Goal: Task Accomplishment & Management: Use online tool/utility

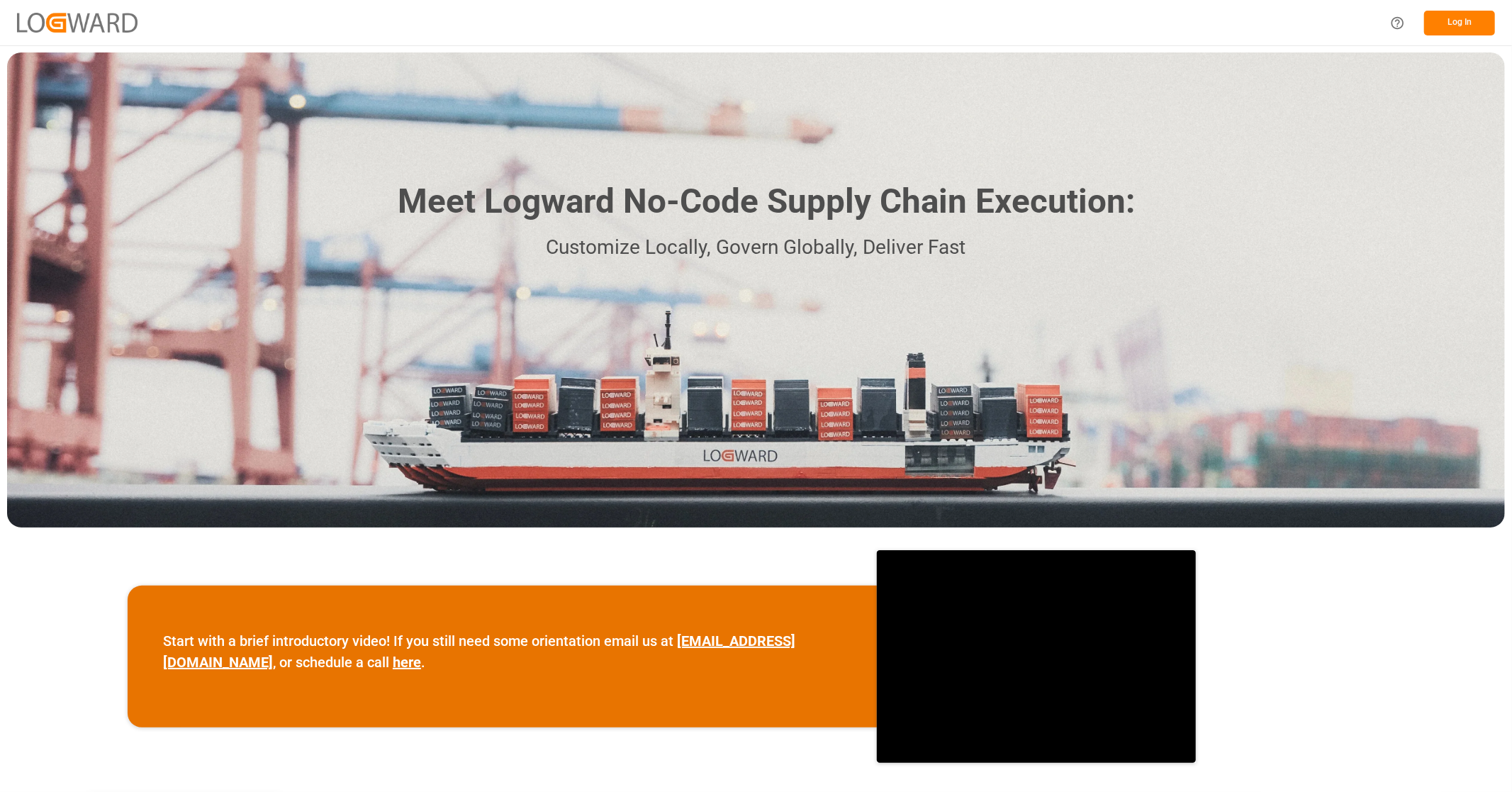
click at [1453, 16] on button "Log In" at bounding box center [1459, 24] width 71 height 25
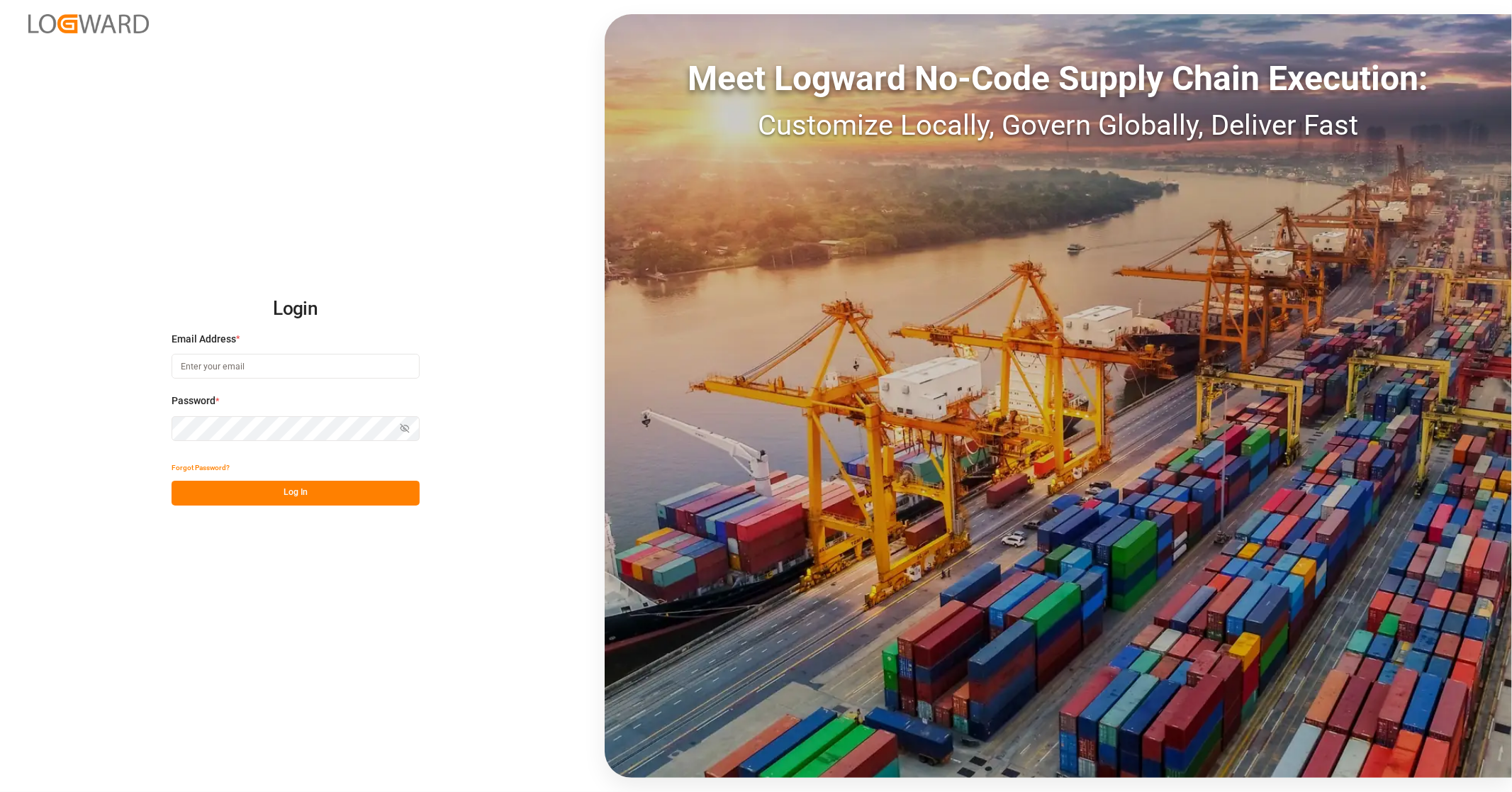
type input "[EMAIL_ADDRESS][PERSON_NAME][DOMAIN_NAME]"
click at [292, 488] on button "Log In" at bounding box center [296, 494] width 248 height 25
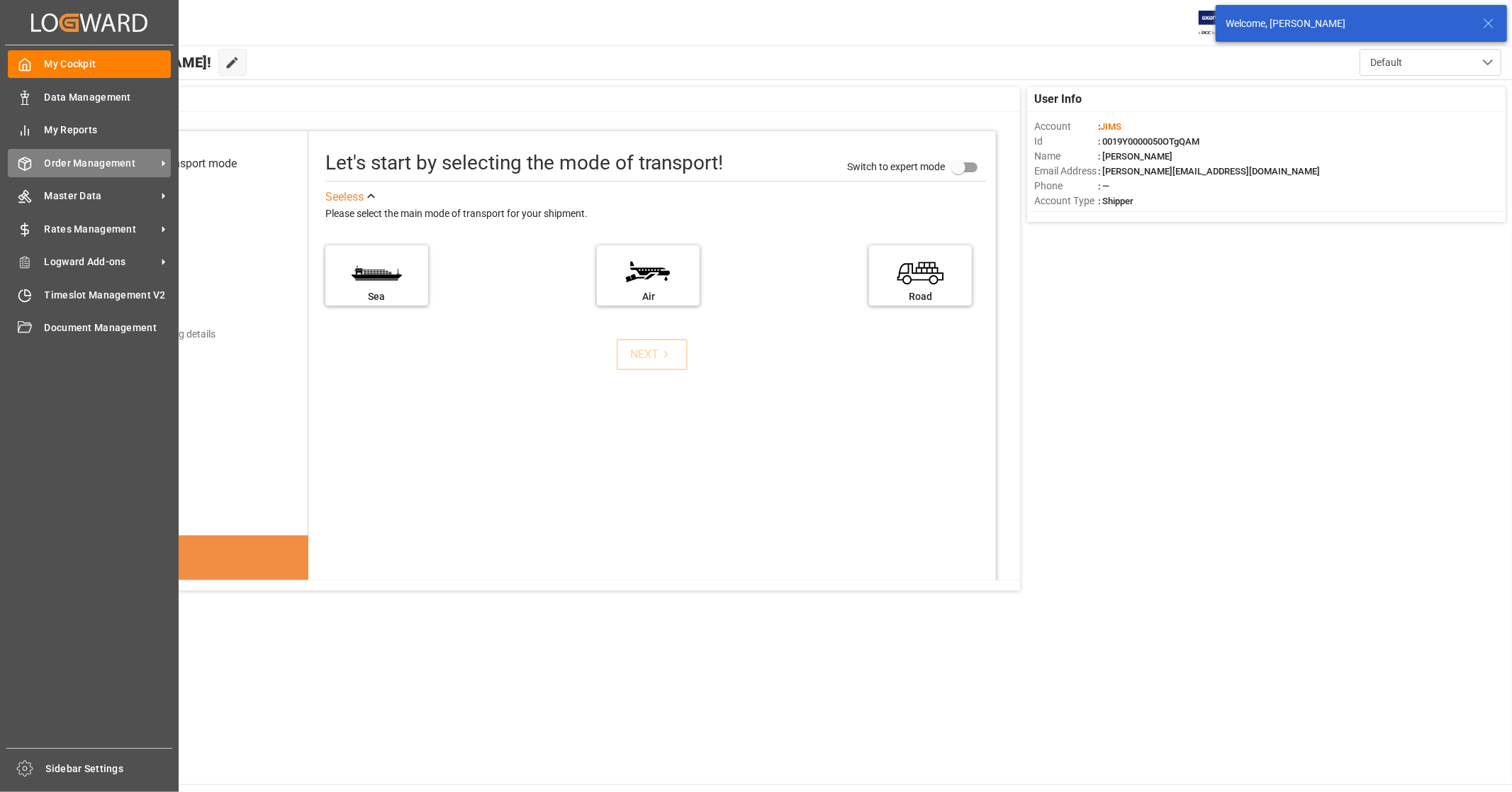
click at [122, 166] on span "Order Management" at bounding box center [100, 163] width 112 height 15
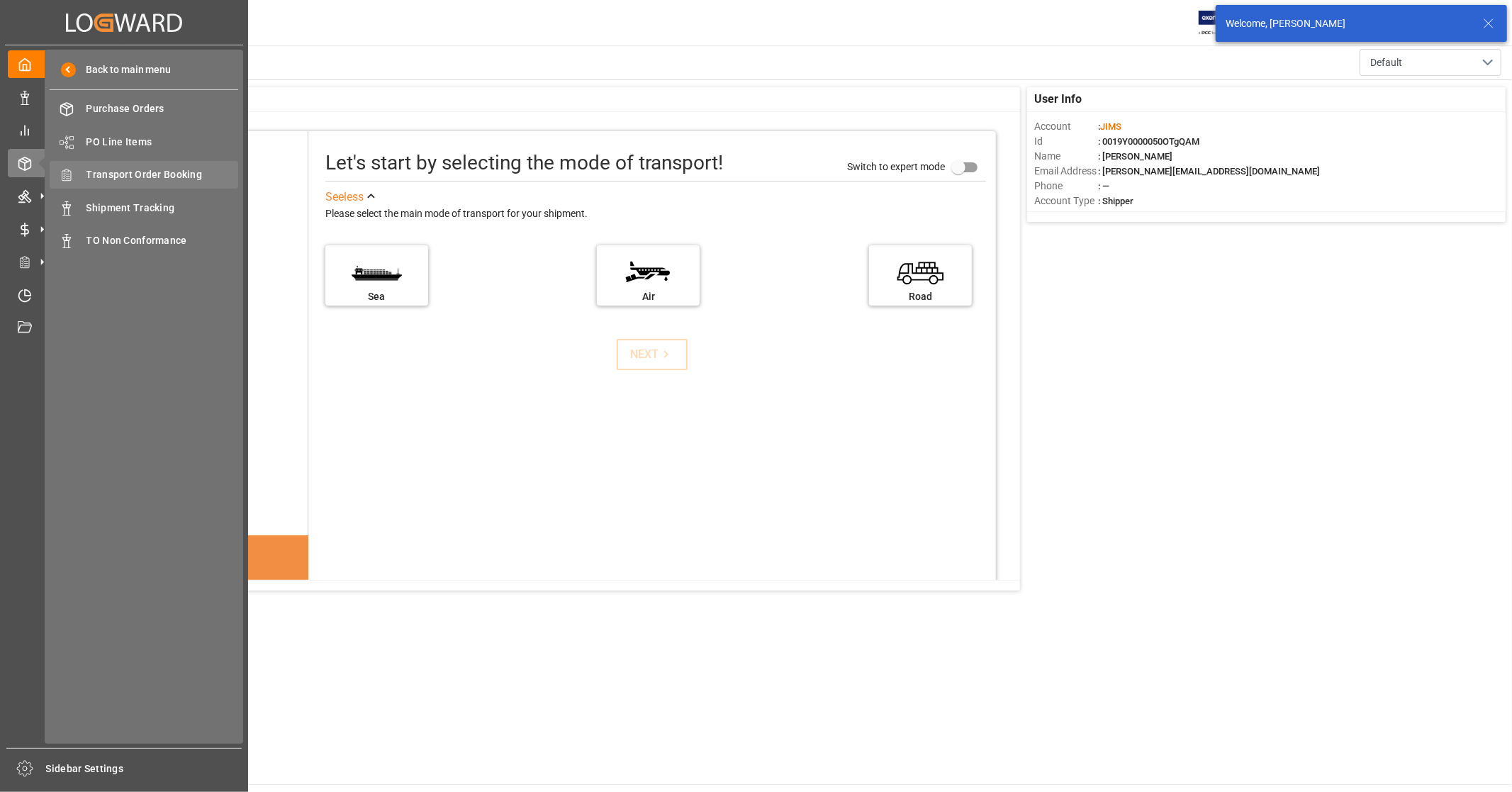
click at [171, 169] on span "Transport Order Booking" at bounding box center [162, 174] width 152 height 15
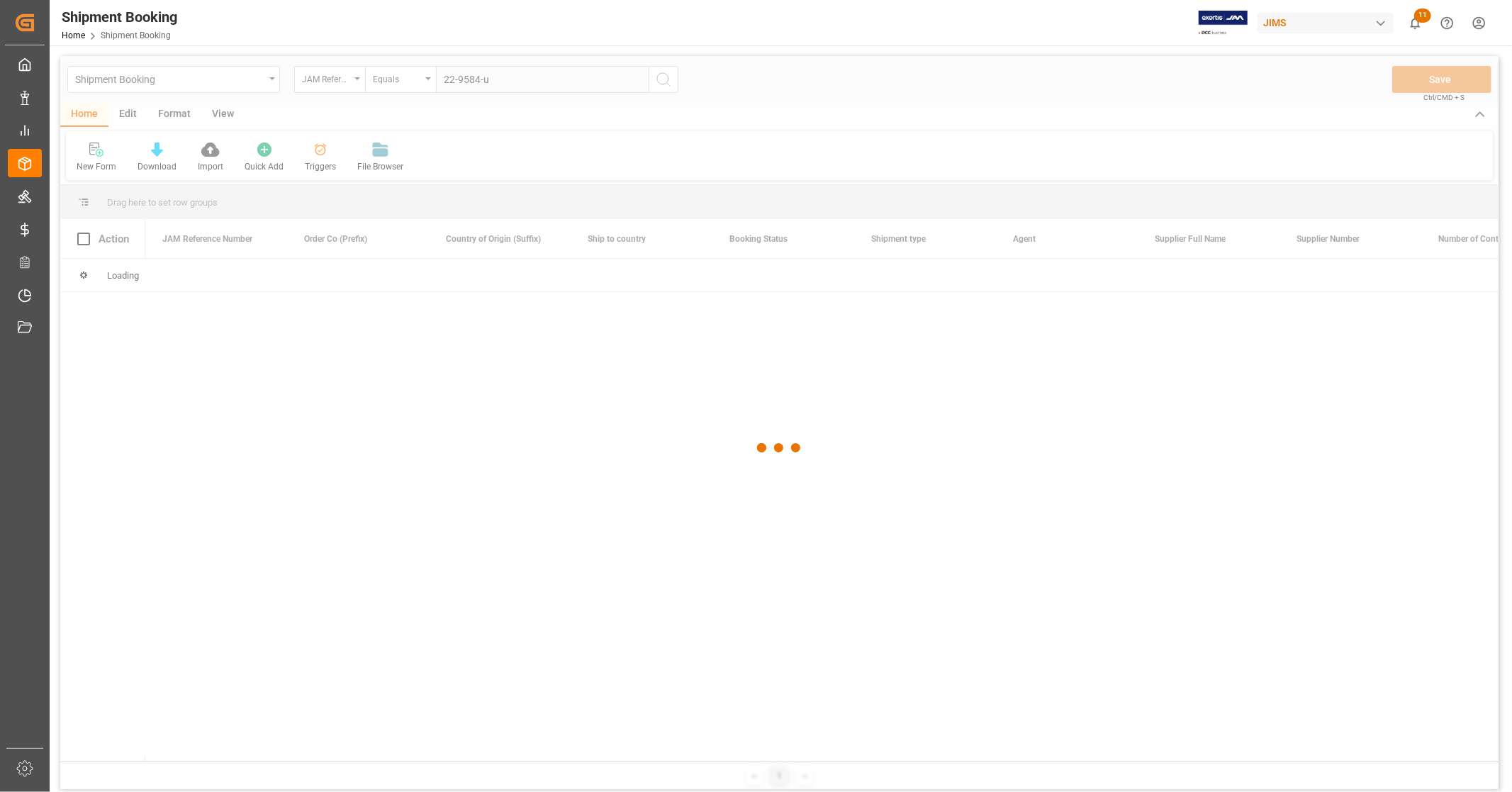
type input "22-9584-us"
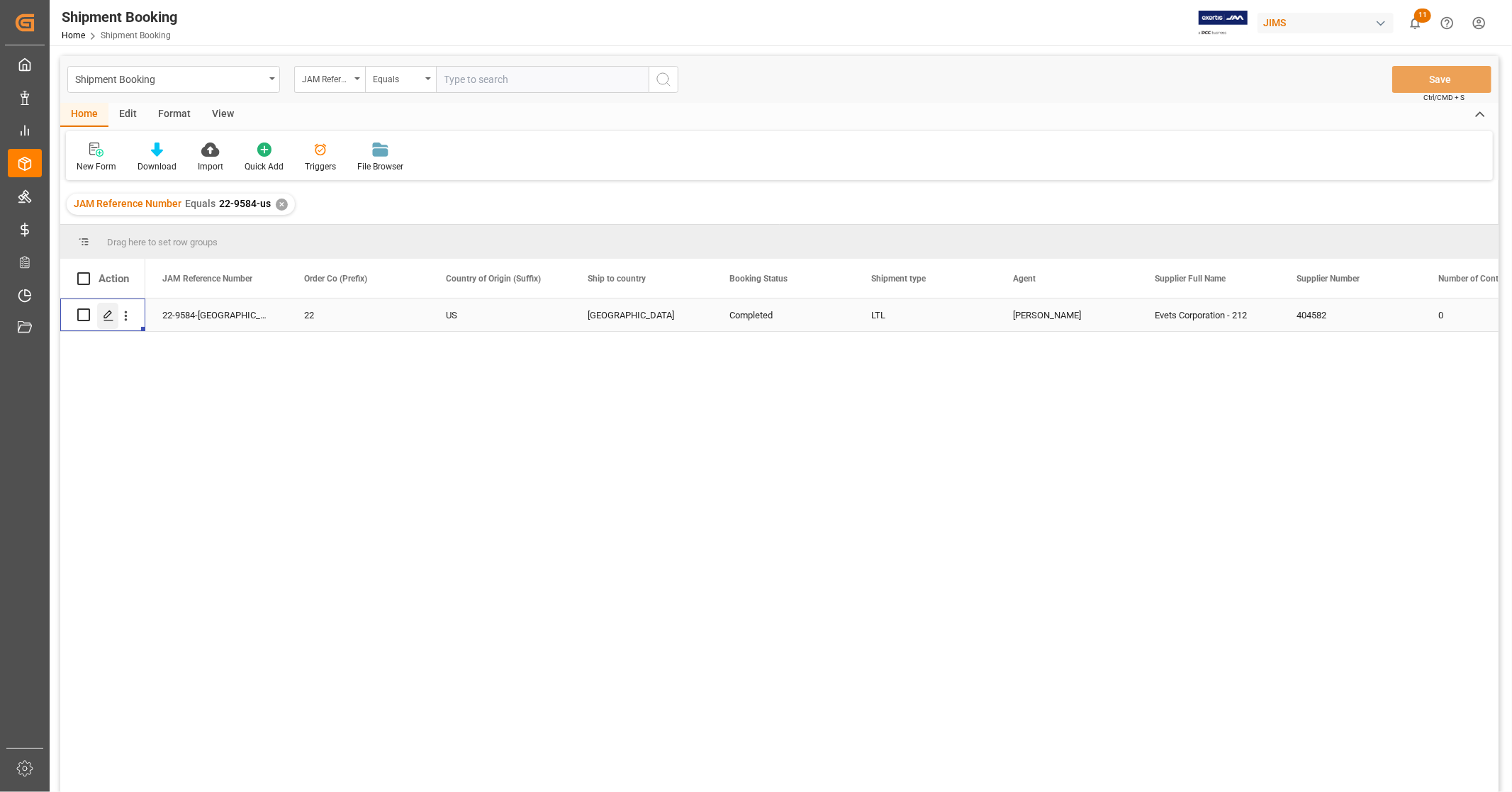
click at [110, 314] on icon "Press SPACE to select this row." at bounding box center [108, 316] width 11 height 11
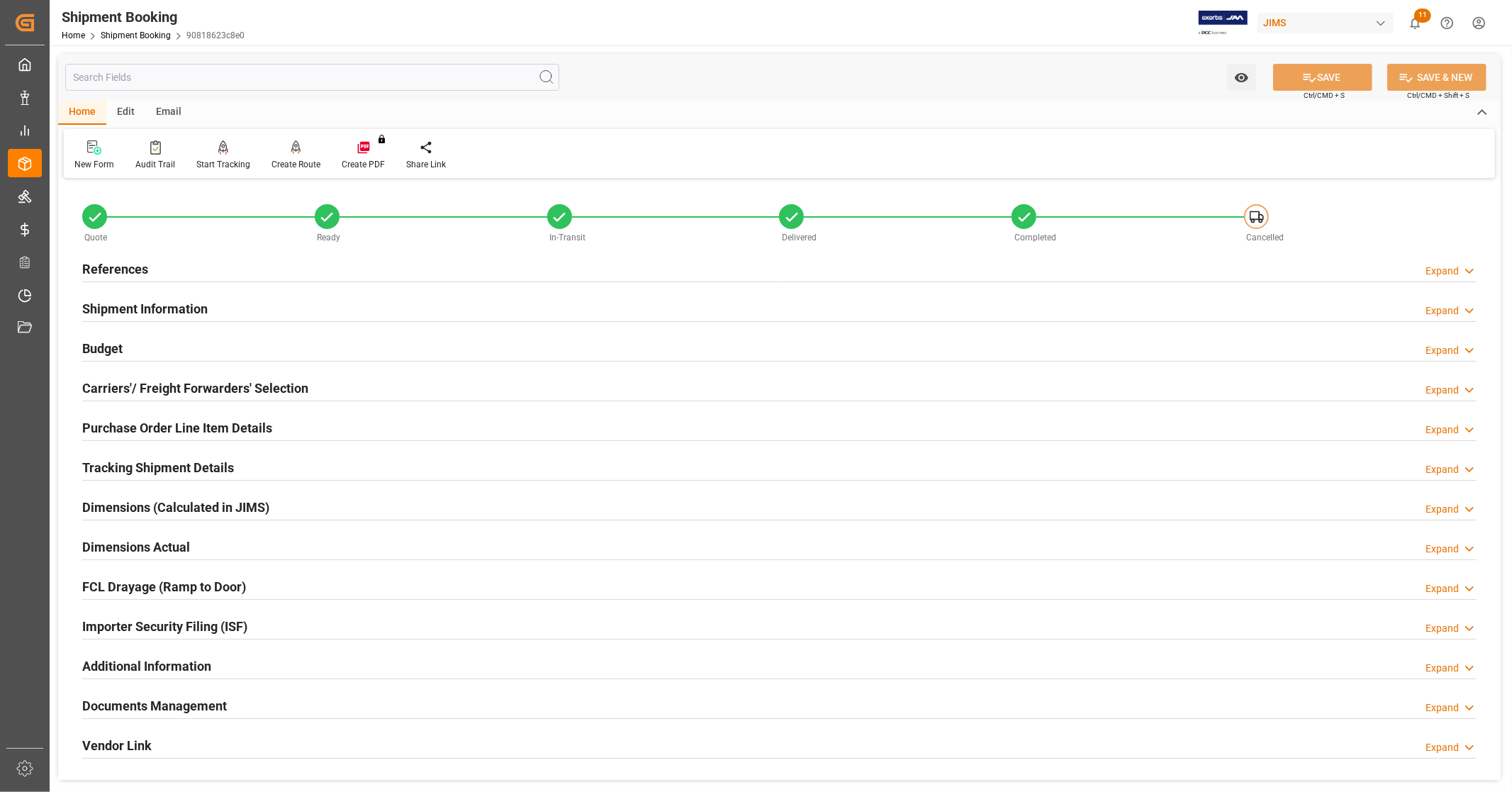
click at [107, 356] on h2 "Budget" at bounding box center [103, 349] width 41 height 19
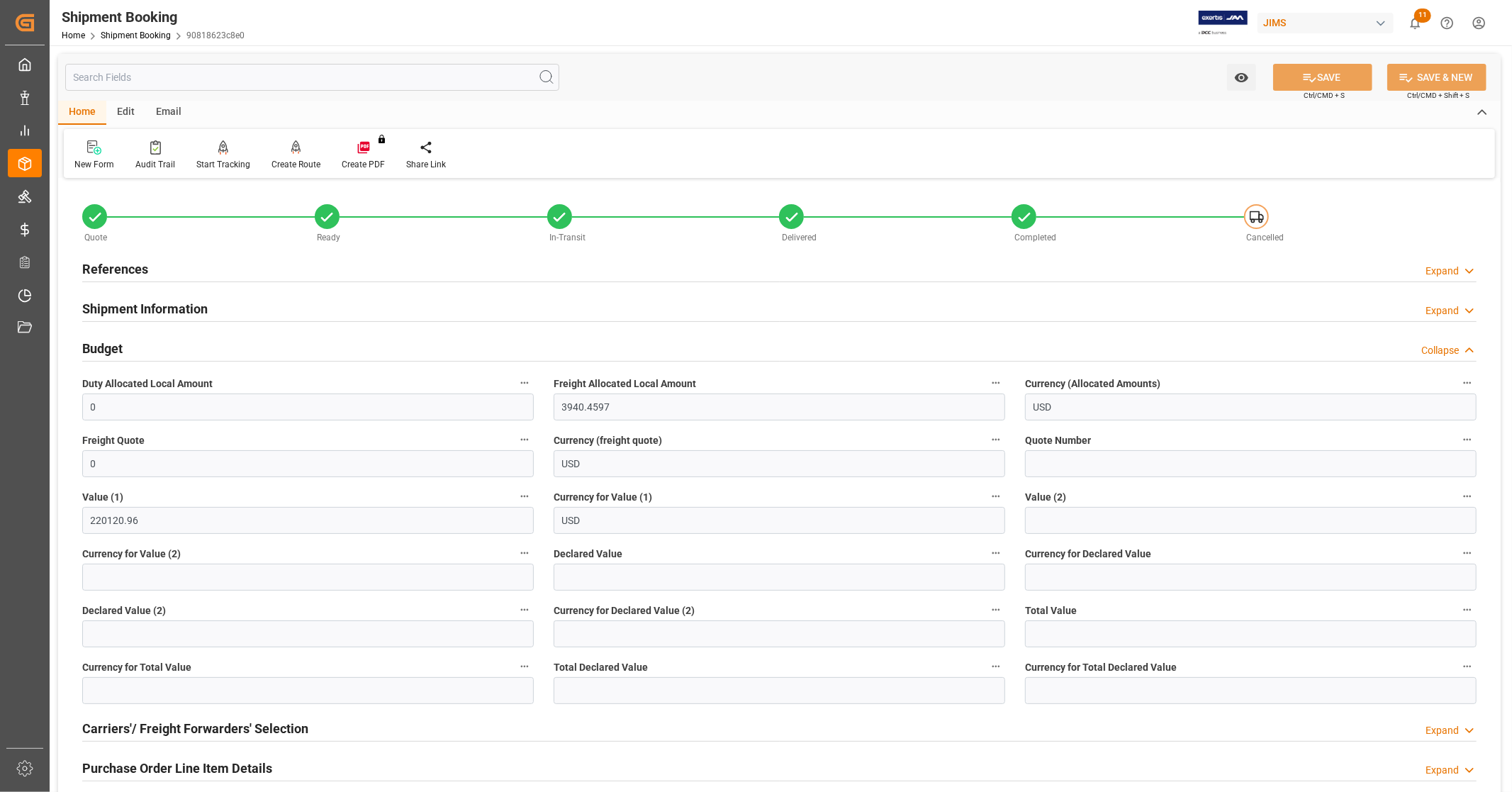
click at [107, 351] on h2 "Budget" at bounding box center [103, 349] width 41 height 19
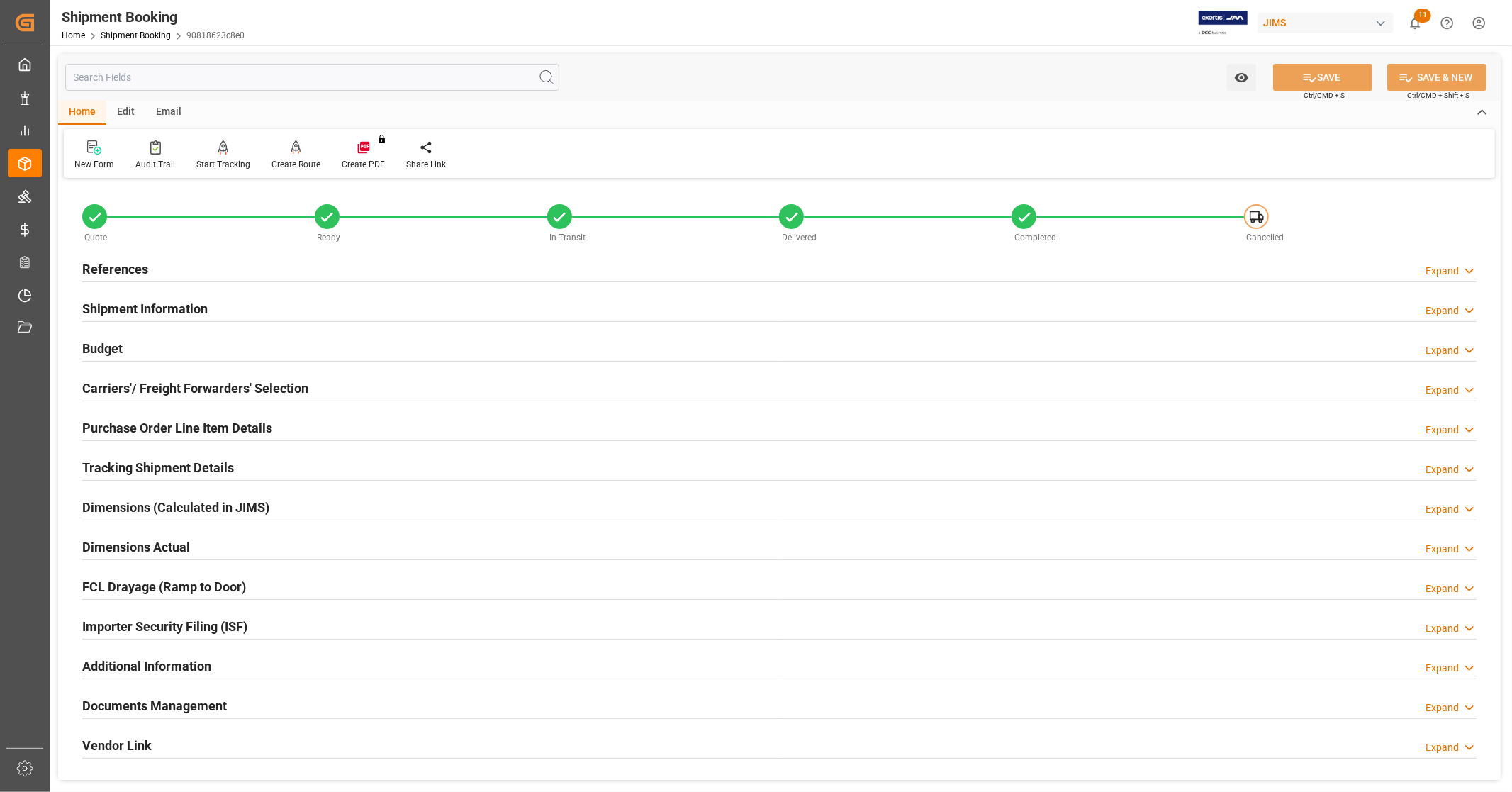
click at [199, 383] on h2 "Carriers'/ Freight Forwarders' Selection" at bounding box center [195, 388] width 226 height 19
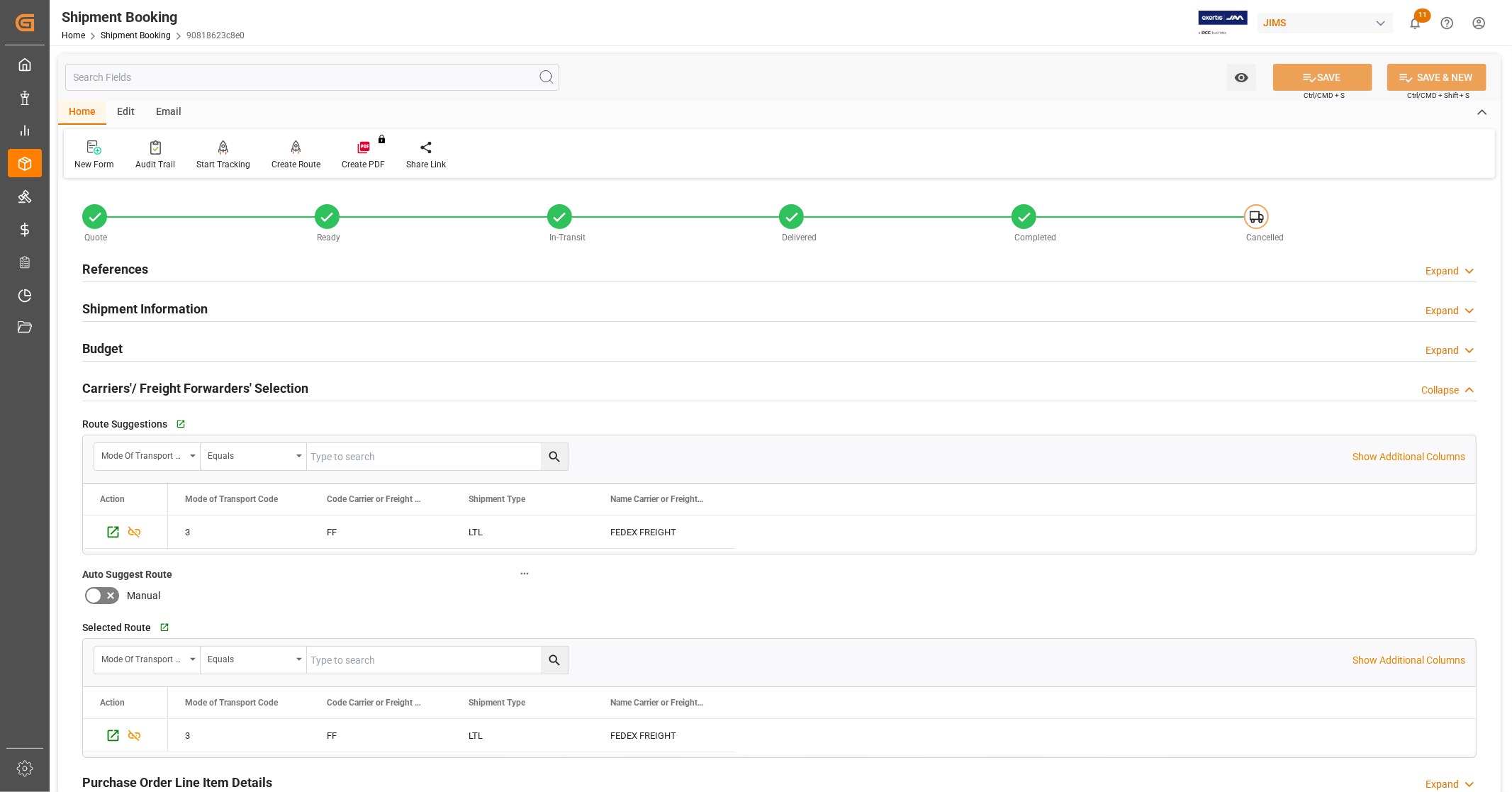
click at [199, 383] on h2 "Carriers'/ Freight Forwarders' Selection" at bounding box center [195, 388] width 226 height 19
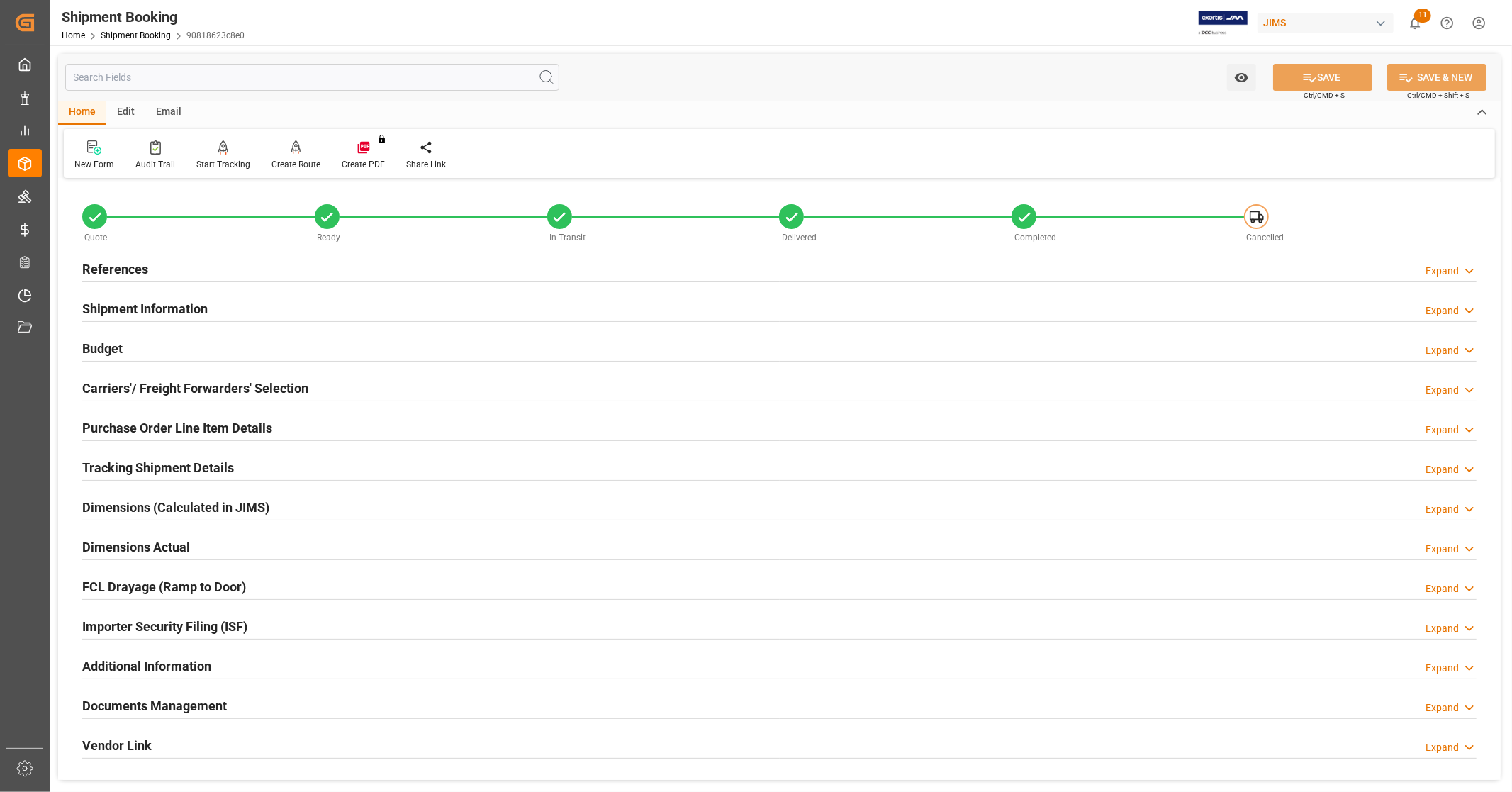
click at [194, 268] on div "References Expand" at bounding box center [779, 268] width 1394 height 27
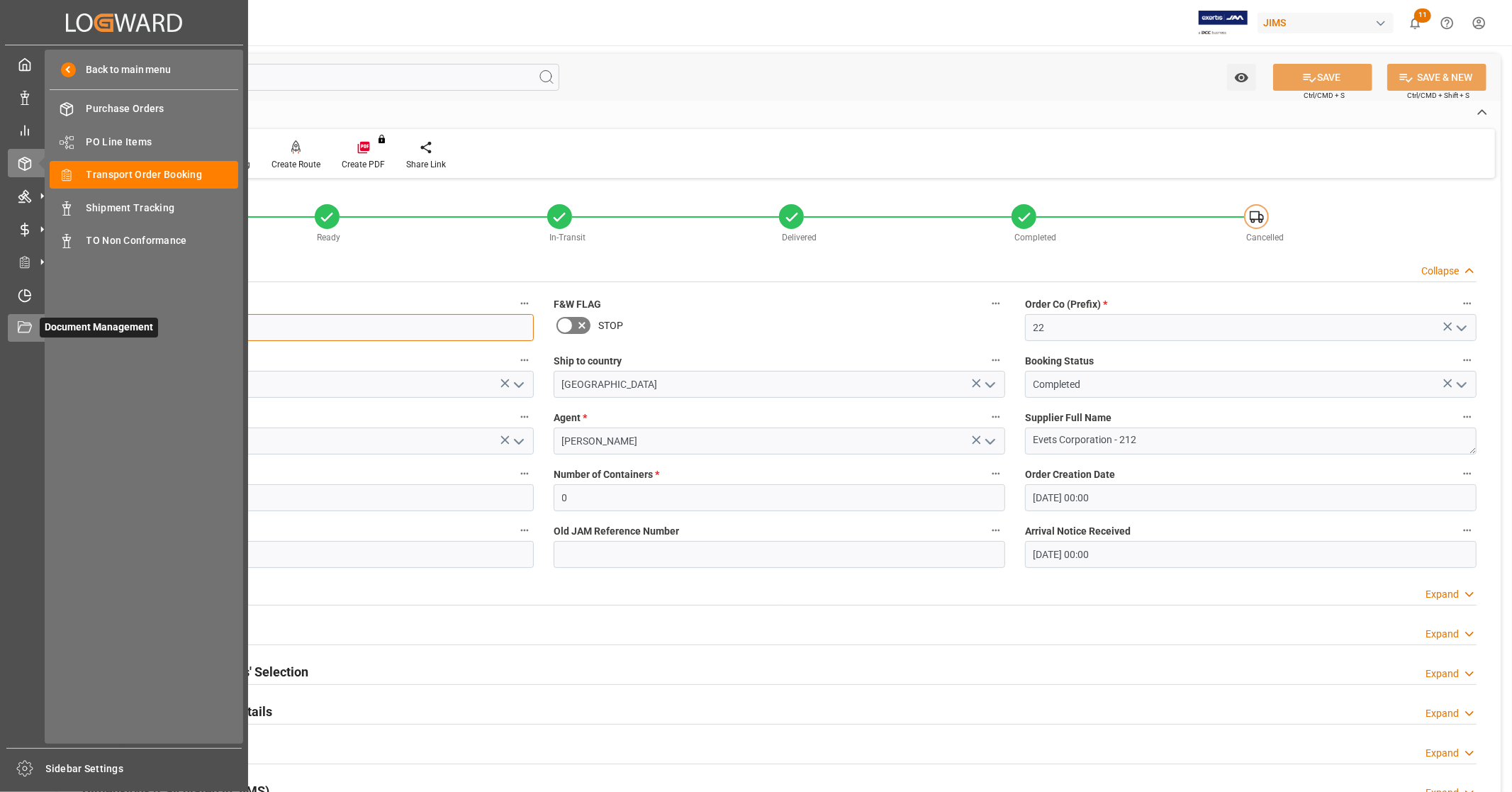
drag, startPoint x: 239, startPoint y: 327, endPoint x: 32, endPoint y: 324, distance: 207.0
click at [32, 324] on div "Created by potrace 1.15, written by [PERSON_NAME] [DATE]-[DATE] Created by potr…" at bounding box center [756, 396] width 1512 height 792
